Goal: Find specific page/section: Find specific page/section

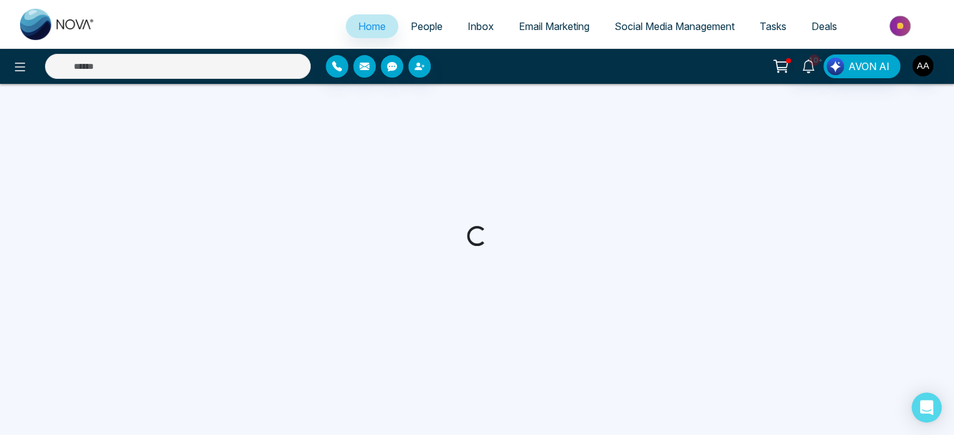
select select "*"
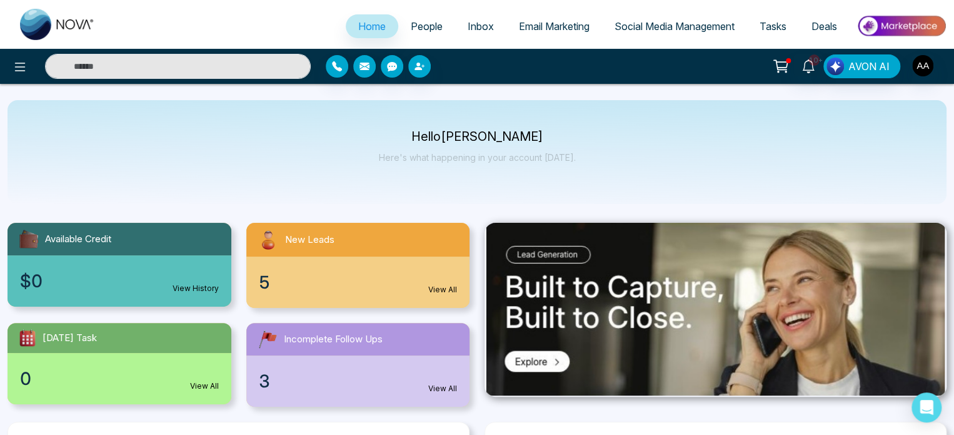
click at [350, 286] on div "5 View All" at bounding box center [358, 281] width 224 height 51
